Goal: Information Seeking & Learning: Learn about a topic

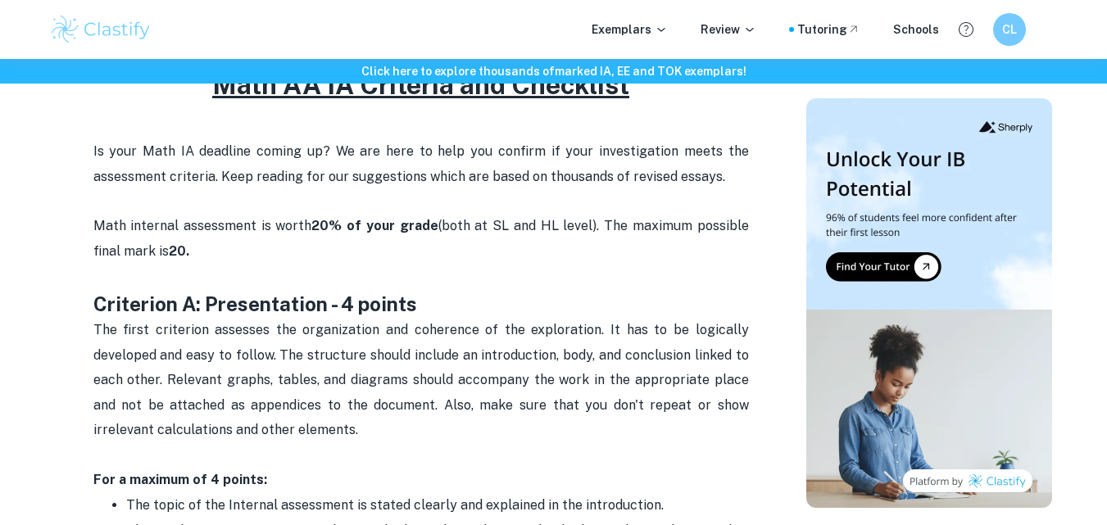
scroll to position [600, 0]
drag, startPoint x: 82, startPoint y: 300, endPoint x: 446, endPoint y: 315, distance: 364.8
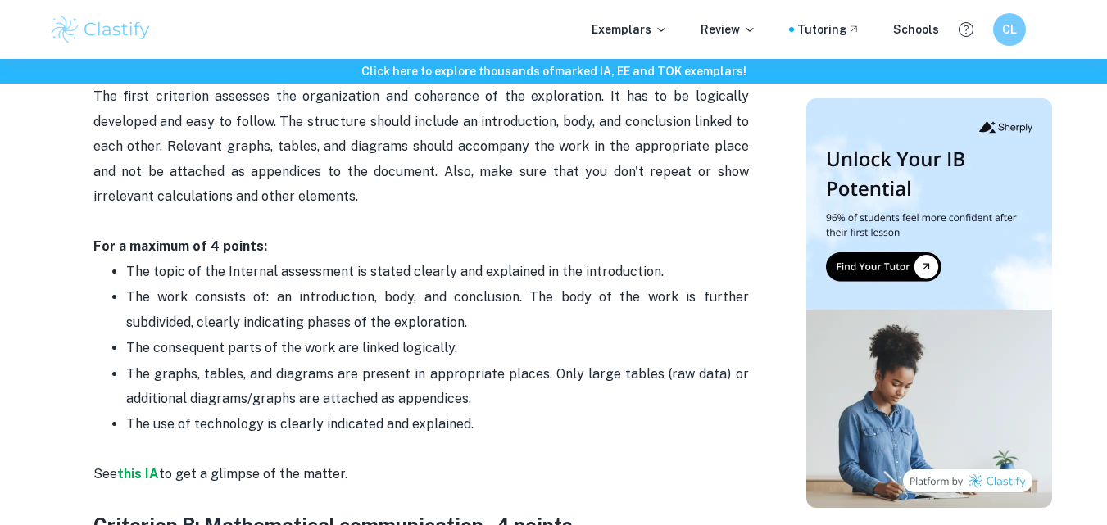
scroll to position [858, 0]
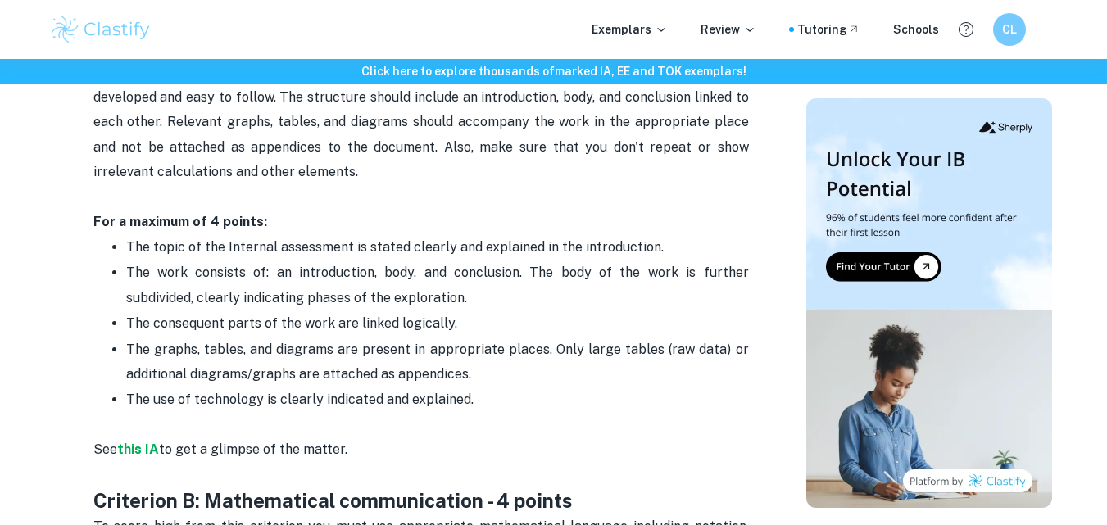
drag, startPoint x: 92, startPoint y: 220, endPoint x: 511, endPoint y: 402, distance: 457.4
copy div "For a maximum of 4 points: The topic of the Internal assessment is stated clear…"
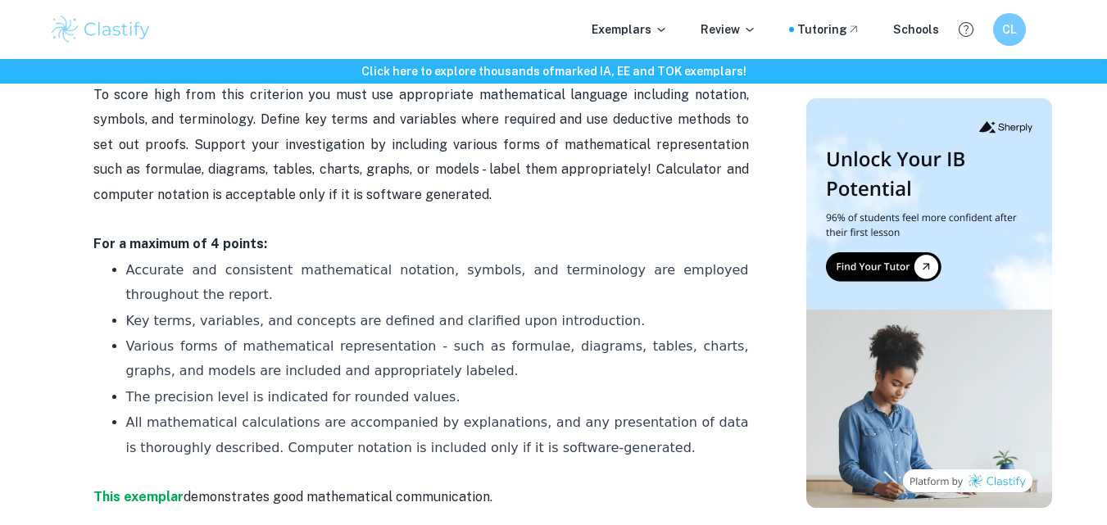
scroll to position [1294, 0]
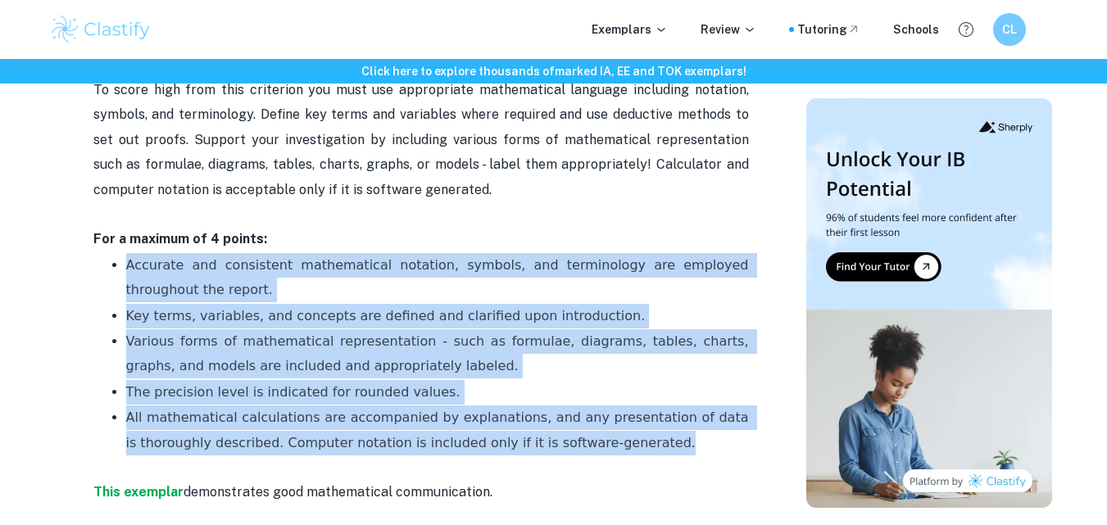
drag, startPoint x: 120, startPoint y: 266, endPoint x: 582, endPoint y: 454, distance: 499.3
click at [582, 454] on ul "Accurate and consistent mathematical notation, symbols, and terminology are emp…" at bounding box center [420, 366] width 655 height 229
copy ul "Accurate and consistent mathematical notation, symbols, and terminology are emp…"
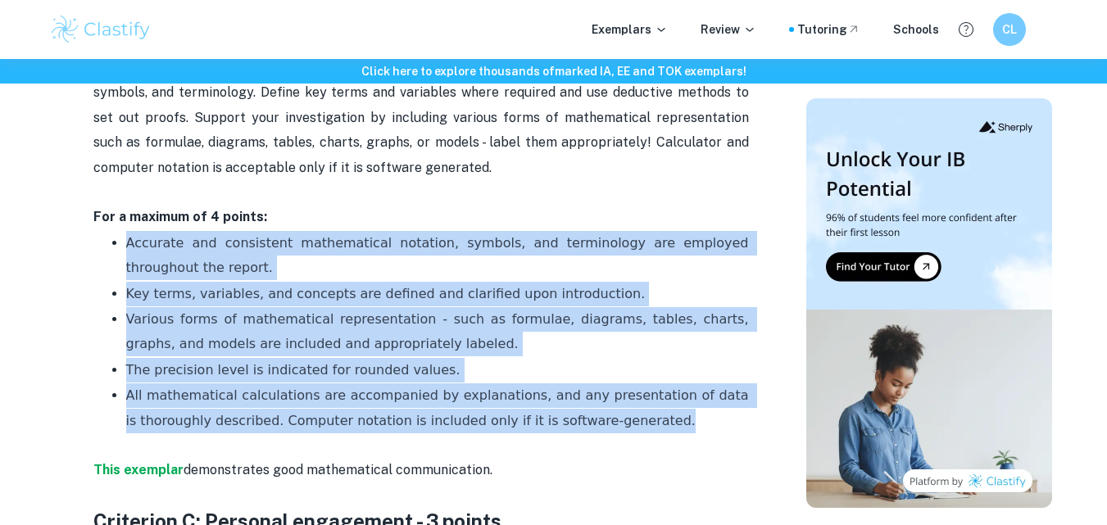
scroll to position [1305, 0]
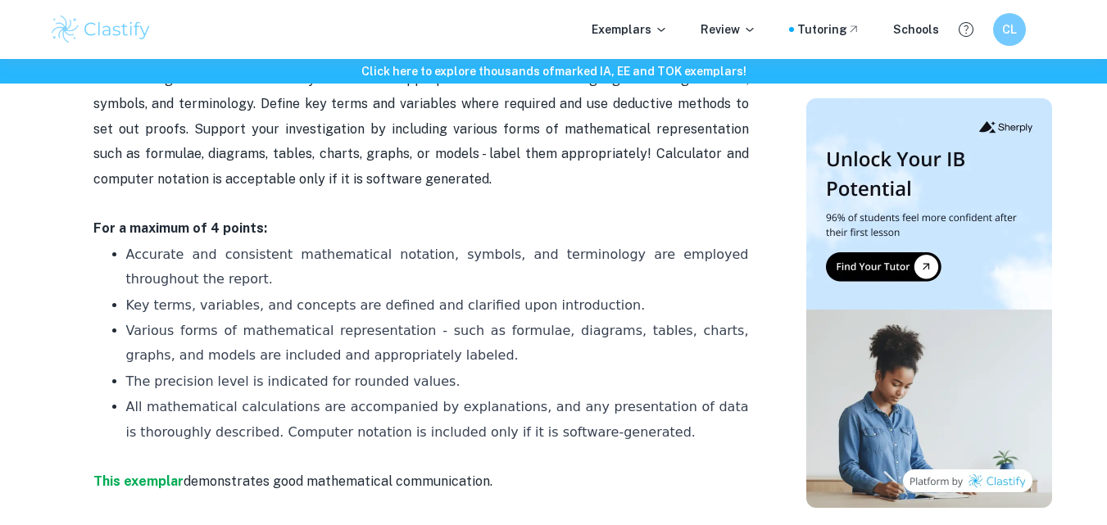
click at [335, 196] on p "To score high from this criterion you must use appropriate mathematical languag…" at bounding box center [420, 141] width 655 height 149
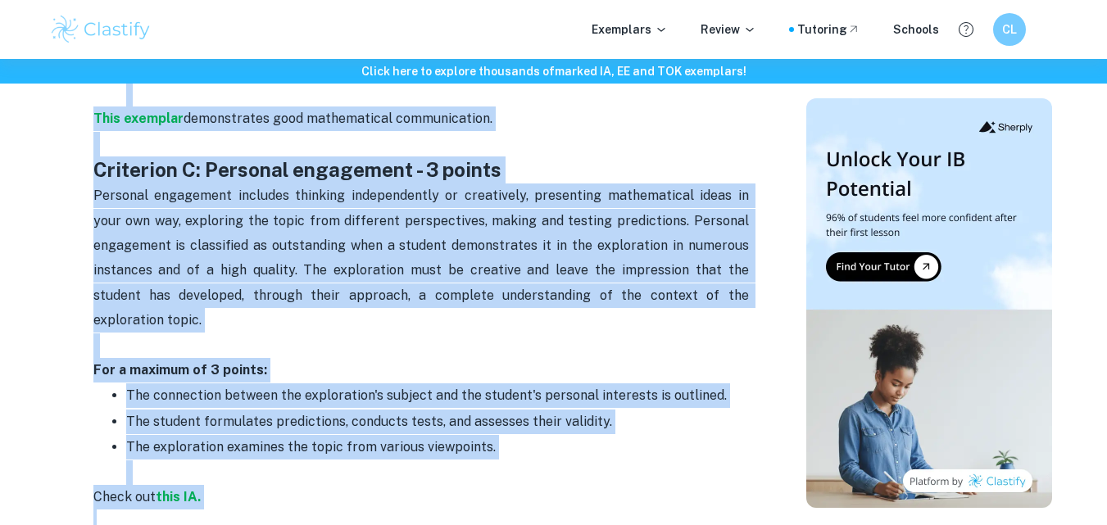
scroll to position [1770, 0]
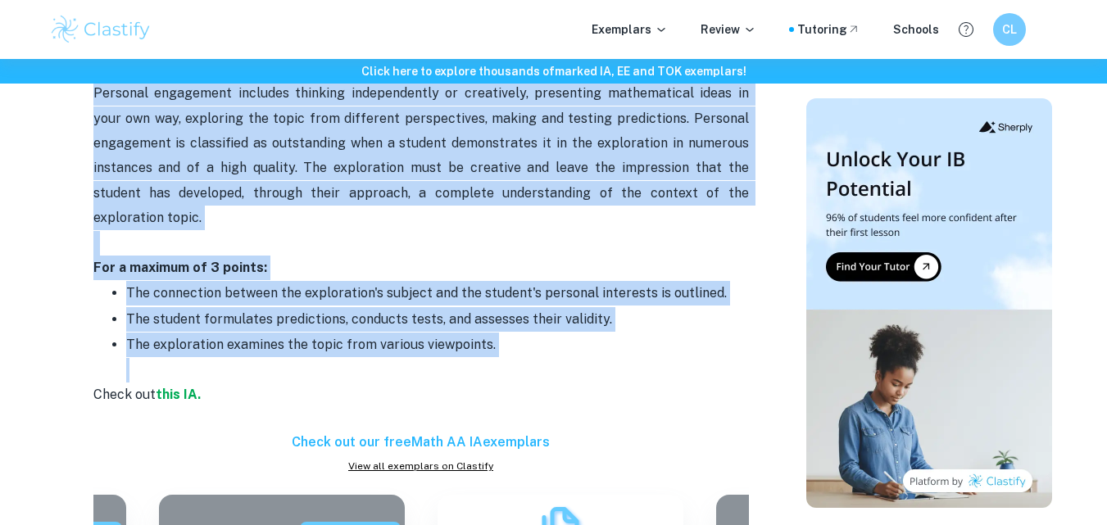
drag, startPoint x: 93, startPoint y: 159, endPoint x: 482, endPoint y: 342, distance: 430.9
click at [482, 342] on div "Math AA IA Criteria and Checklist Is your Math IA deadline coming up? We are he…" at bounding box center [420, 494] width 655 height 3195
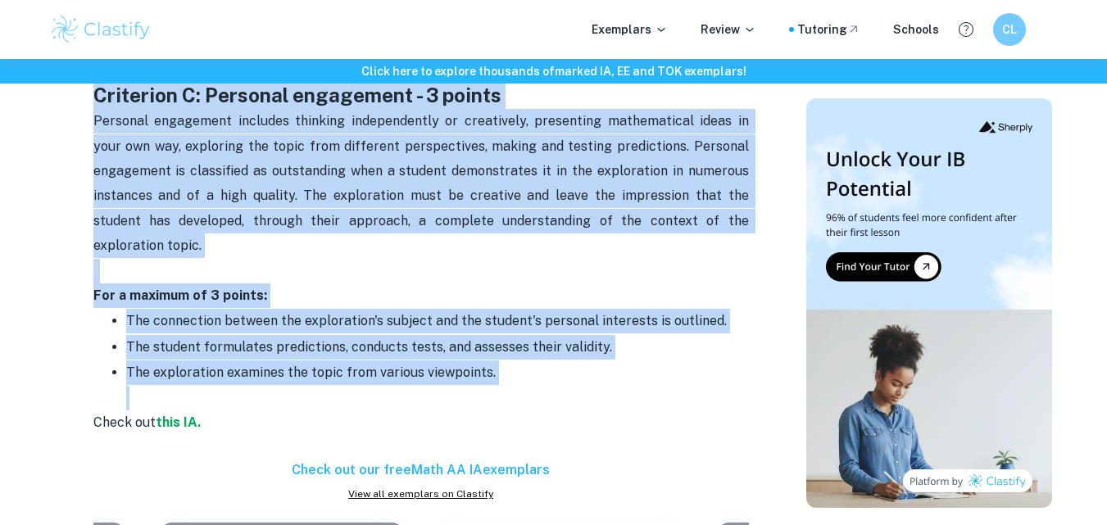
scroll to position [1645, 0]
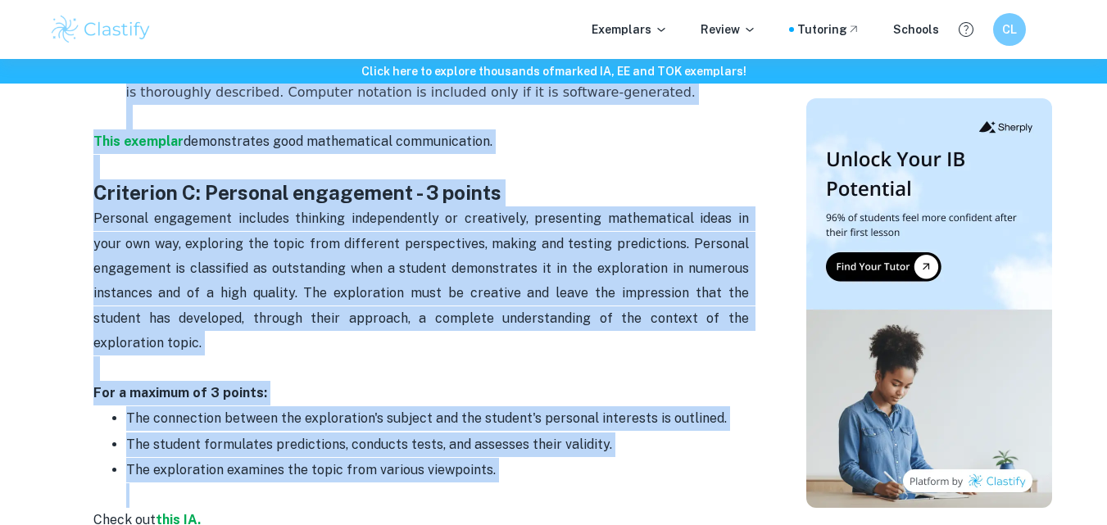
copy div "Loremipsu D: Sitametconse - 9 adipis Eli seddo eiusmodte incididu utl etdolorem…"
click at [699, 352] on p "Personal engagement includes thinking independently or creatively, presenting m…" at bounding box center [420, 293] width 655 height 174
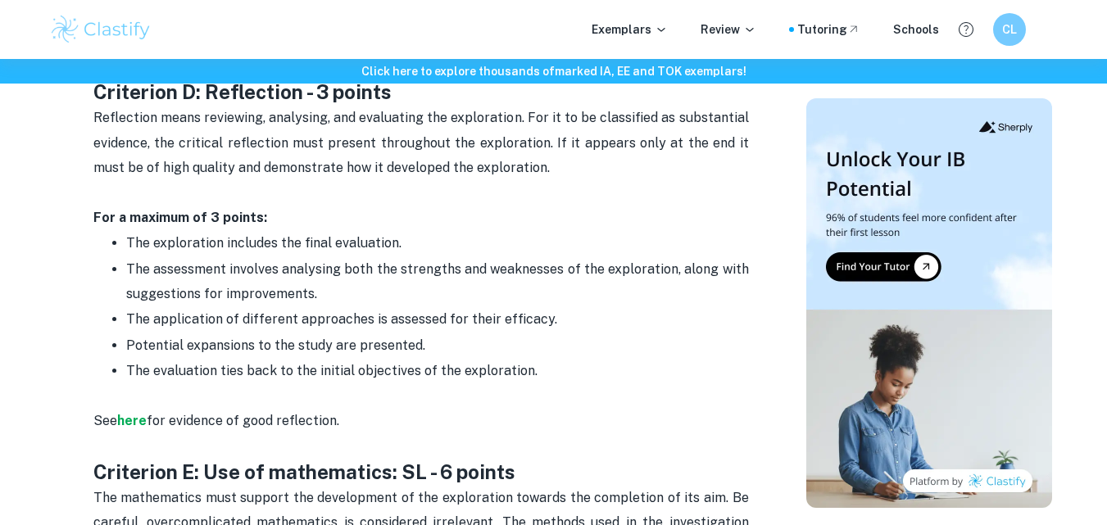
scroll to position [2278, 0]
